Goal: Find specific page/section

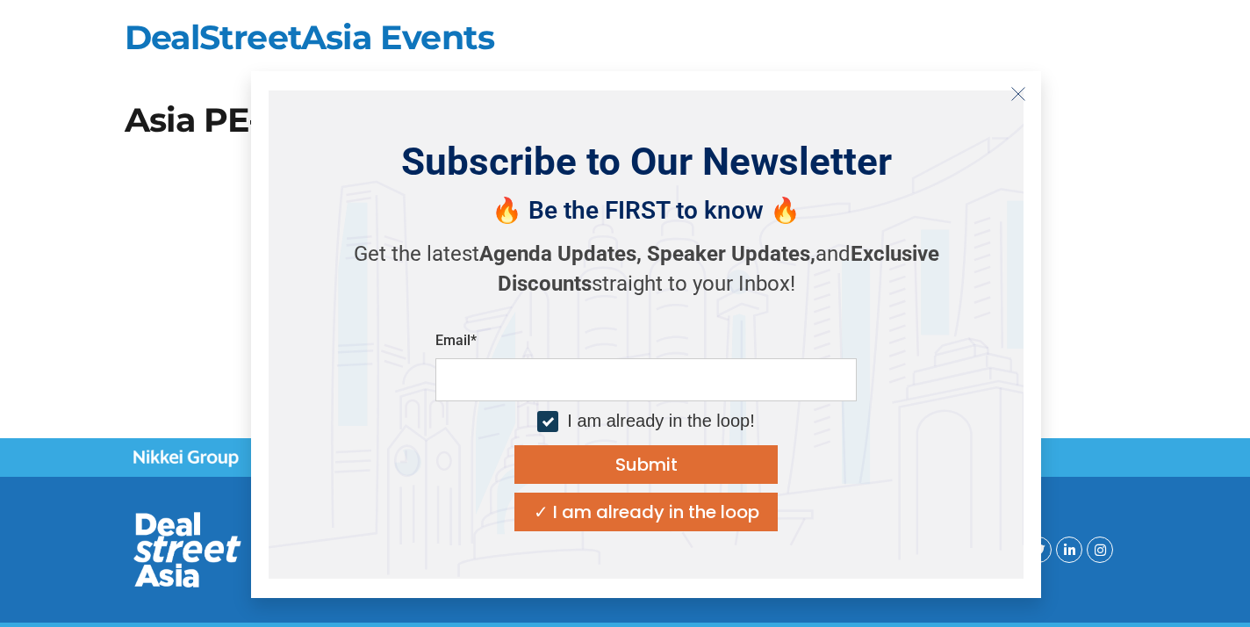
click at [1021, 87] on icon "Close" at bounding box center [1018, 94] width 16 height 16
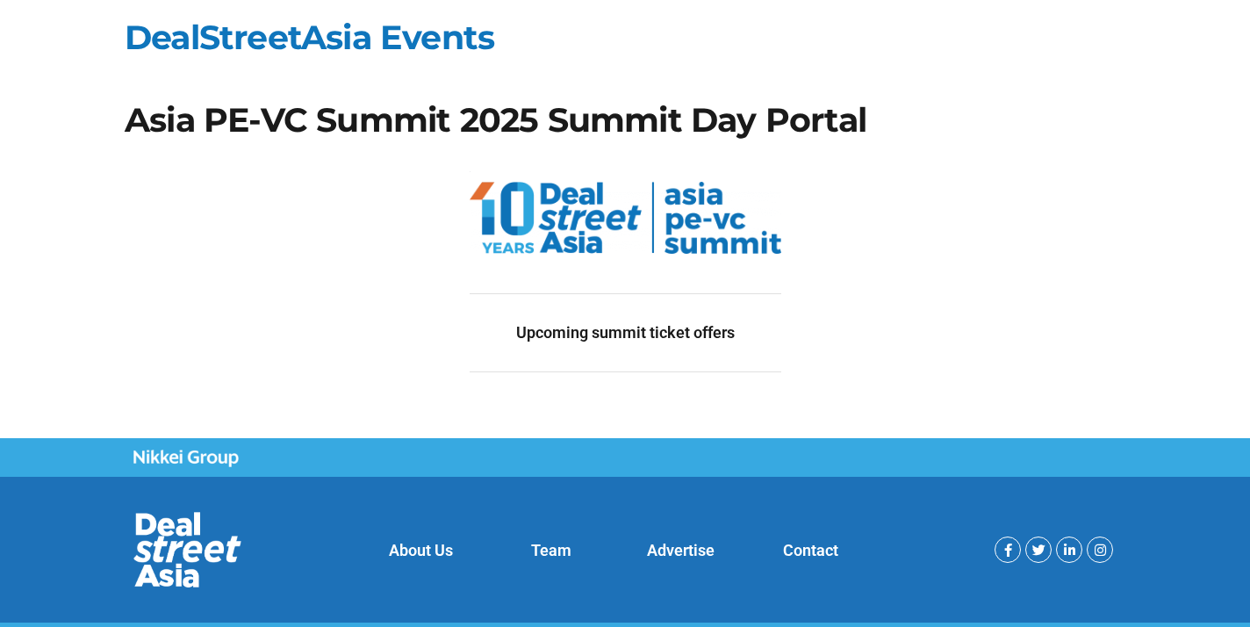
scroll to position [27, 0]
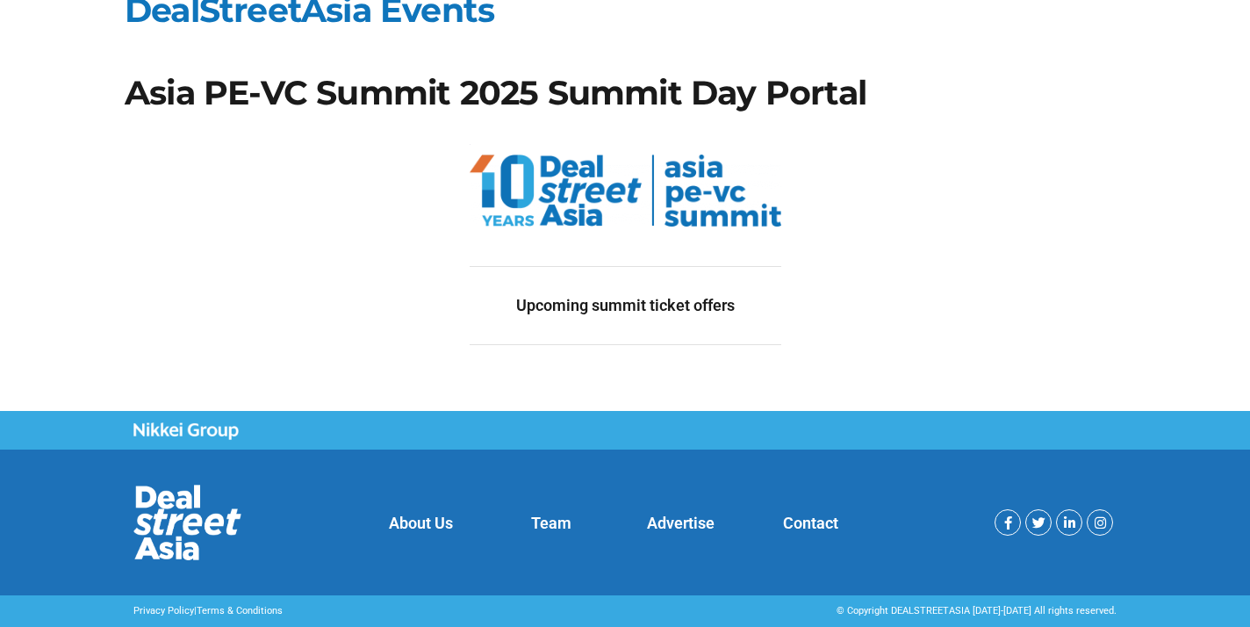
click at [571, 210] on img at bounding box center [626, 191] width 312 height 72
click at [559, 299] on h2 "Upcoming summit ticket offers" at bounding box center [626, 306] width 312 height 16
click at [554, 331] on div at bounding box center [626, 344] width 312 height 27
click at [597, 173] on img at bounding box center [626, 191] width 312 height 72
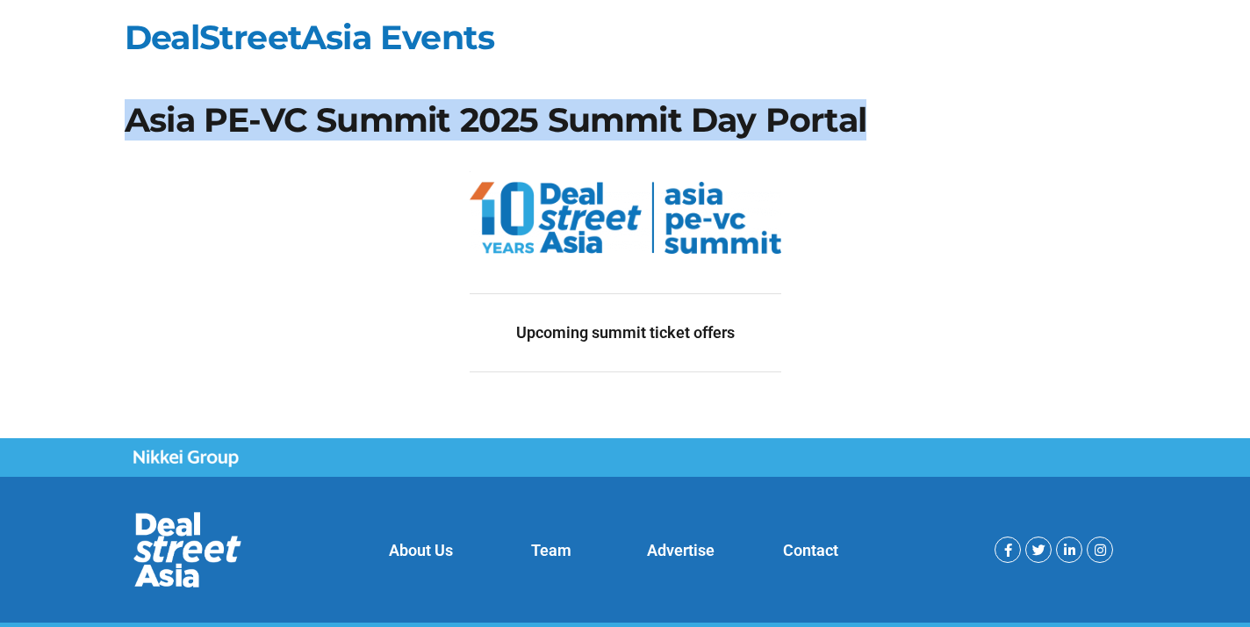
drag, startPoint x: 135, startPoint y: 109, endPoint x: 879, endPoint y: 116, distance: 743.6
click at [879, 116] on h1 "Asia PE-VC Summit 2025 Summit Day Portal" at bounding box center [625, 120] width 1001 height 33
copy h1 "Asia PE-VC Summit 2025 Summit Day Portal"
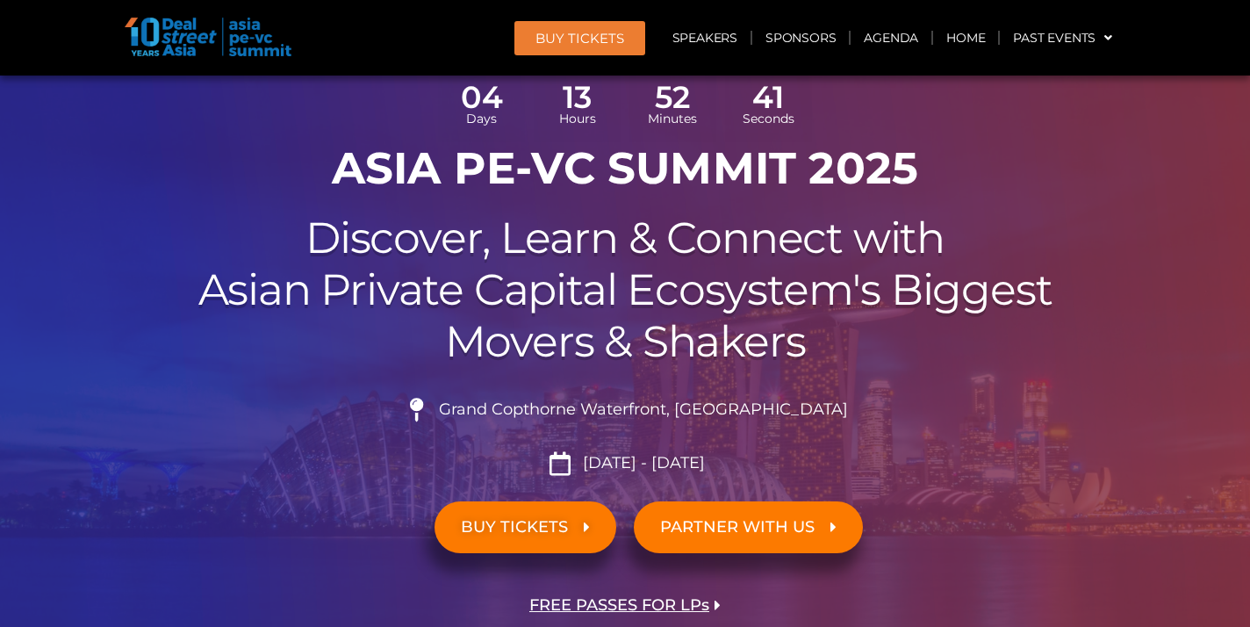
scroll to position [158, 0]
